Goal: Contribute content

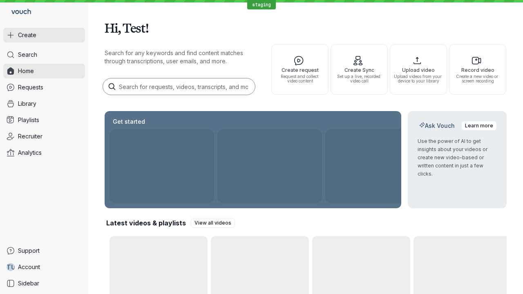
click at [44, 35] on button "Create" at bounding box center [44, 35] width 82 height 15
